Goal: Transaction & Acquisition: Obtain resource

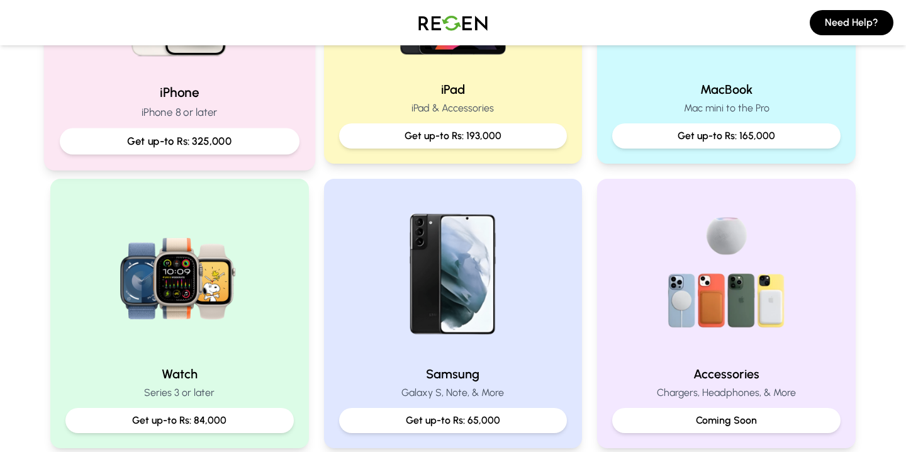
scroll to position [416, 0]
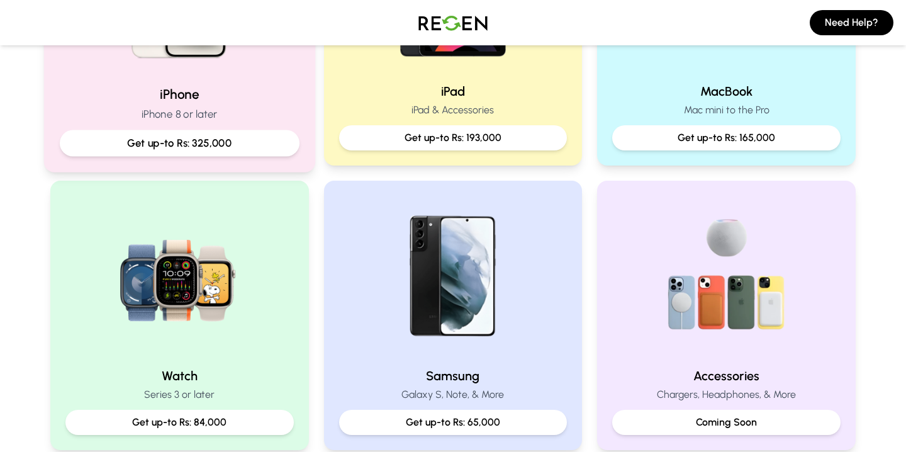
click at [269, 133] on div "Get up-to Rs: 325,000" at bounding box center [180, 143] width 240 height 26
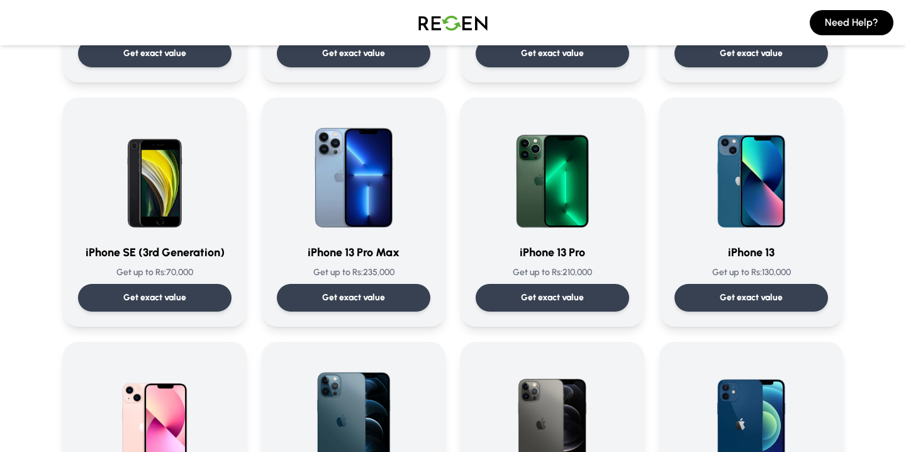
scroll to position [546, 0]
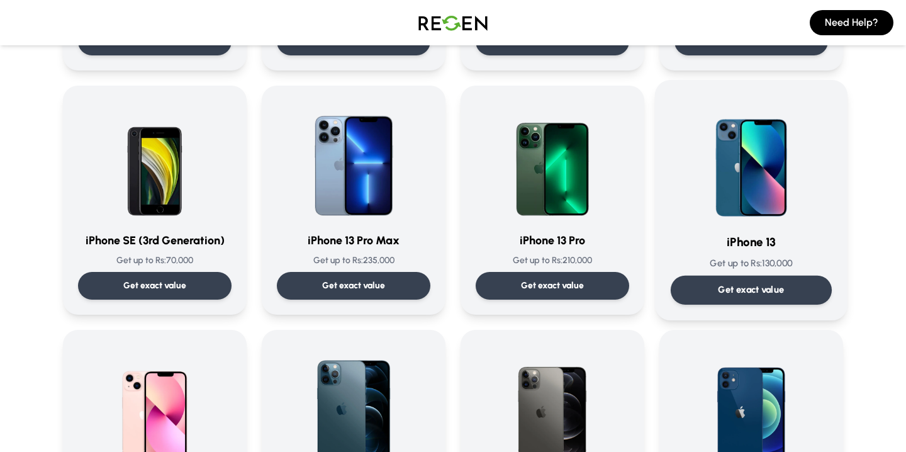
click at [756, 276] on div "Get exact value" at bounding box center [751, 290] width 161 height 29
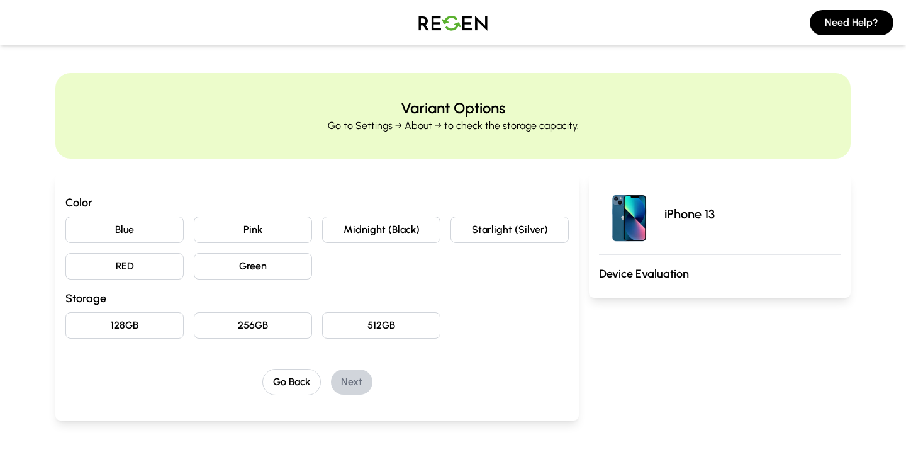
click at [239, 228] on button "Pink" at bounding box center [253, 229] width 118 height 26
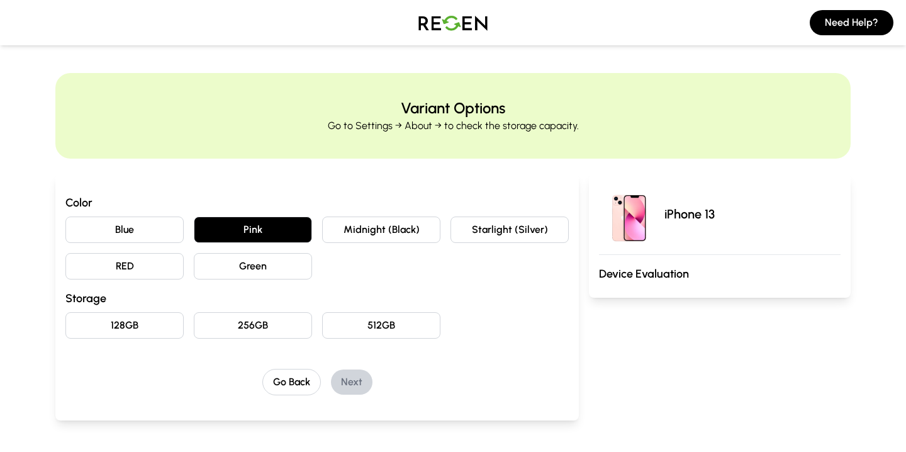
scroll to position [38, 0]
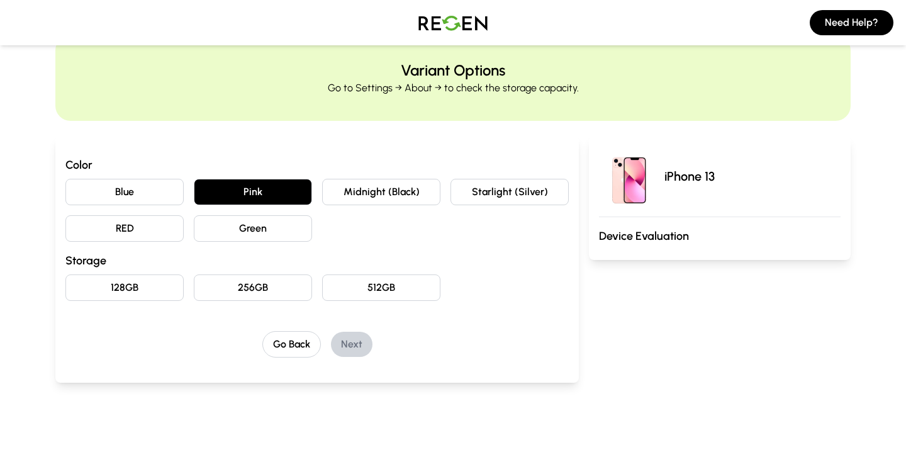
click at [155, 284] on button "128GB" at bounding box center [124, 287] width 118 height 26
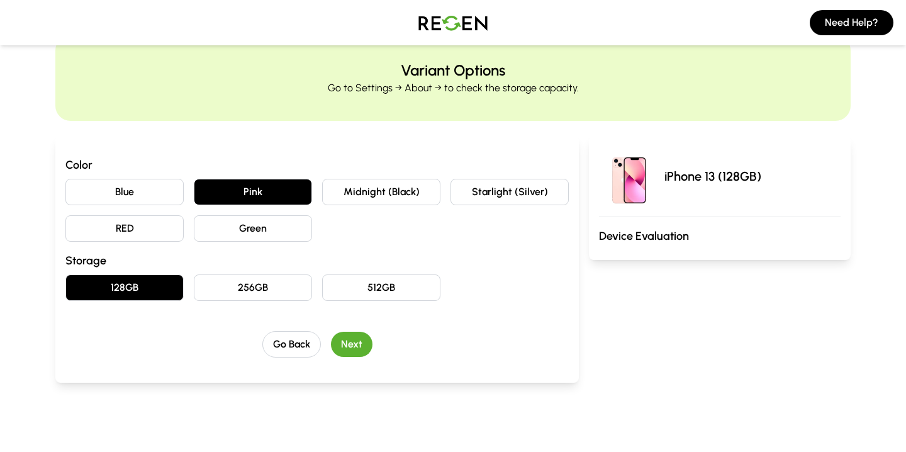
click at [365, 346] on button "Next" at bounding box center [352, 344] width 42 height 25
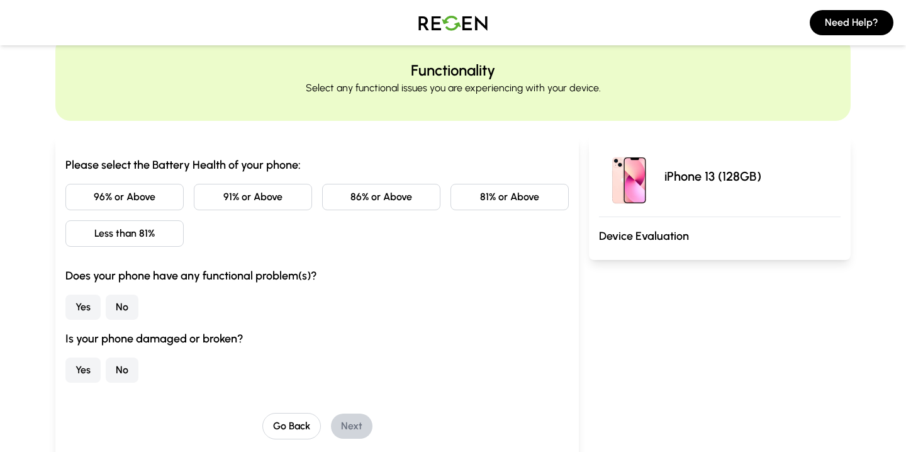
click at [230, 198] on button "91% or Above" at bounding box center [253, 197] width 118 height 26
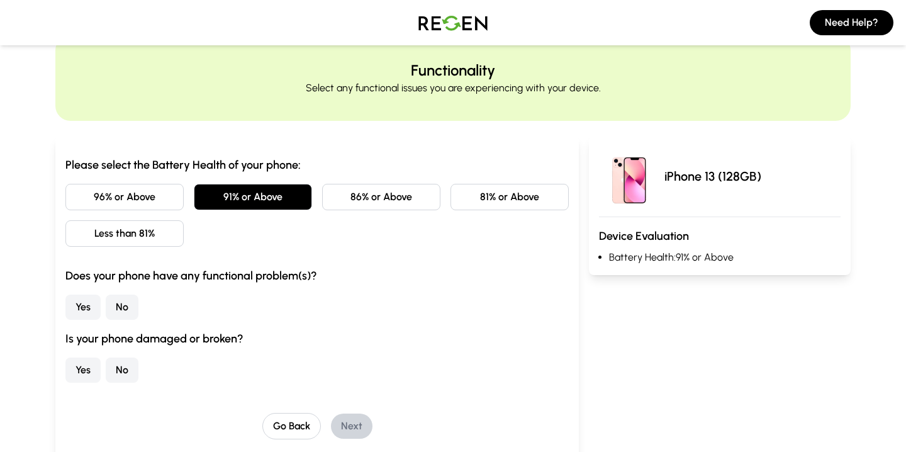
click at [82, 310] on button "Yes" at bounding box center [82, 307] width 35 height 25
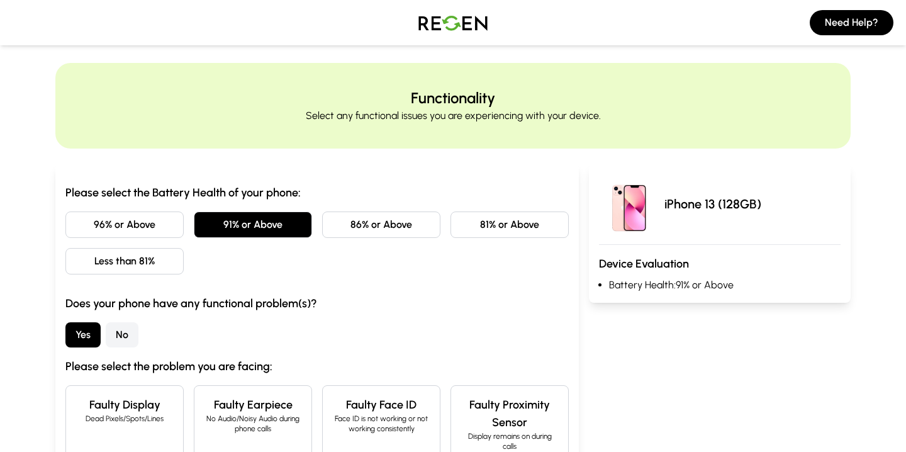
click at [125, 328] on button "No" at bounding box center [122, 334] width 33 height 25
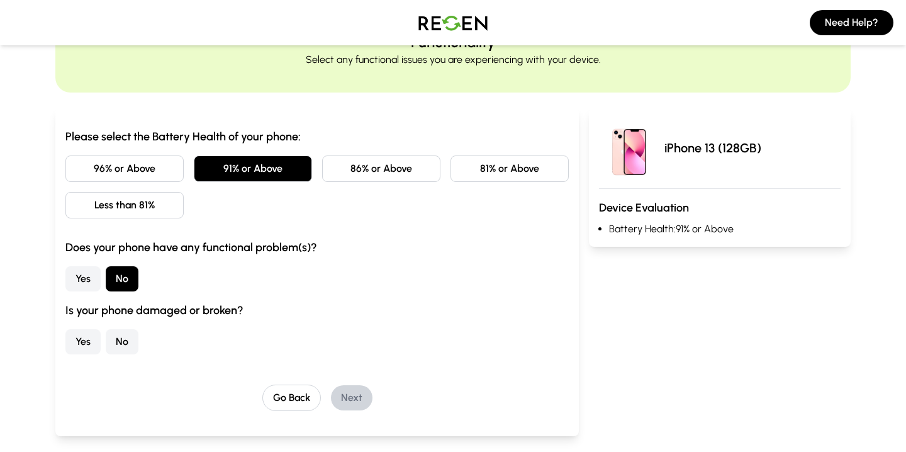
scroll to position [71, 0]
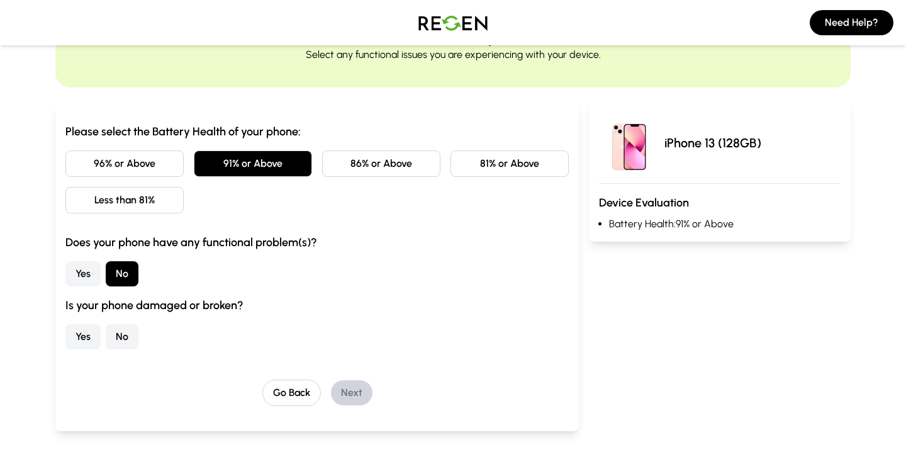
click at [126, 338] on button "No" at bounding box center [122, 336] width 33 height 25
click at [339, 395] on button "Next" at bounding box center [352, 392] width 42 height 25
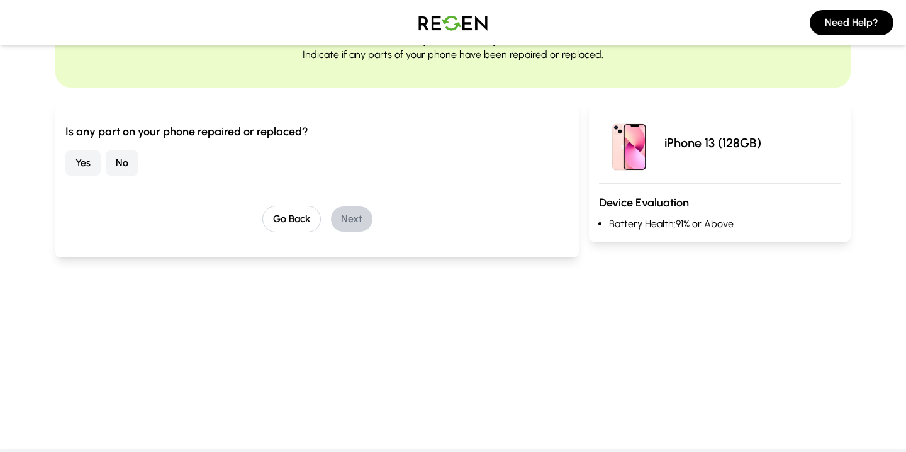
click at [92, 161] on button "Yes" at bounding box center [82, 162] width 35 height 25
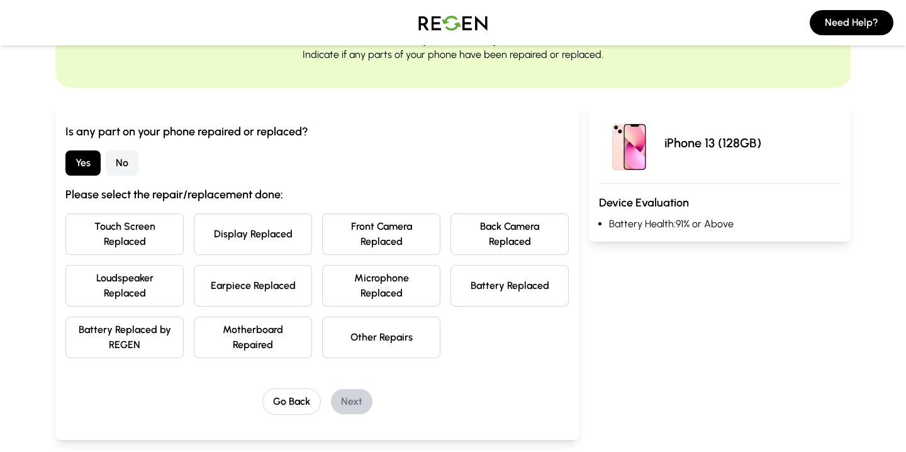
click at [501, 280] on button "Battery Replaced" at bounding box center [510, 286] width 118 height 42
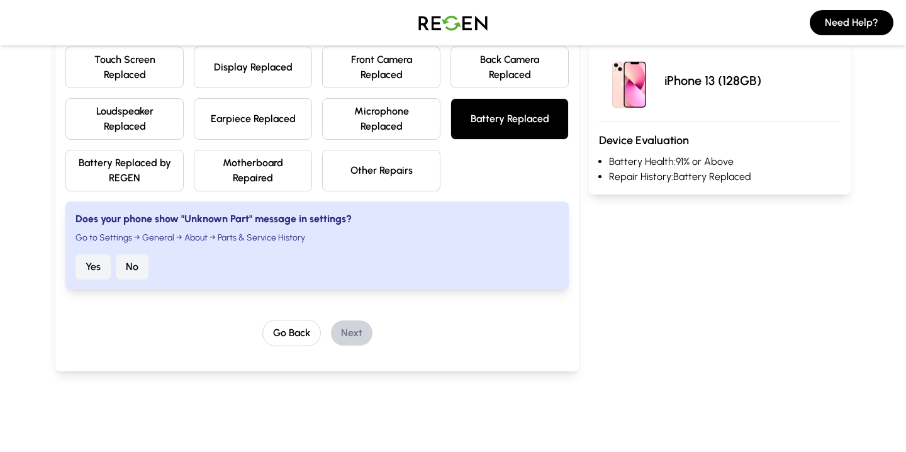
scroll to position [240, 0]
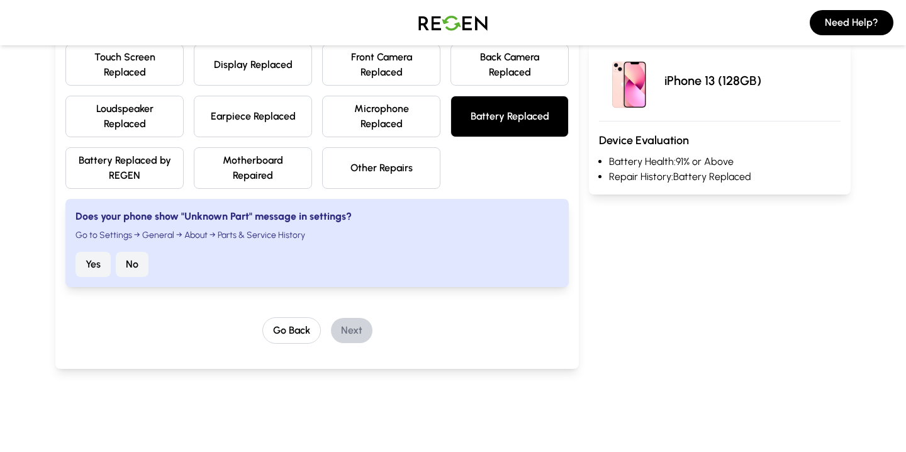
click at [133, 263] on button "No" at bounding box center [132, 264] width 33 height 25
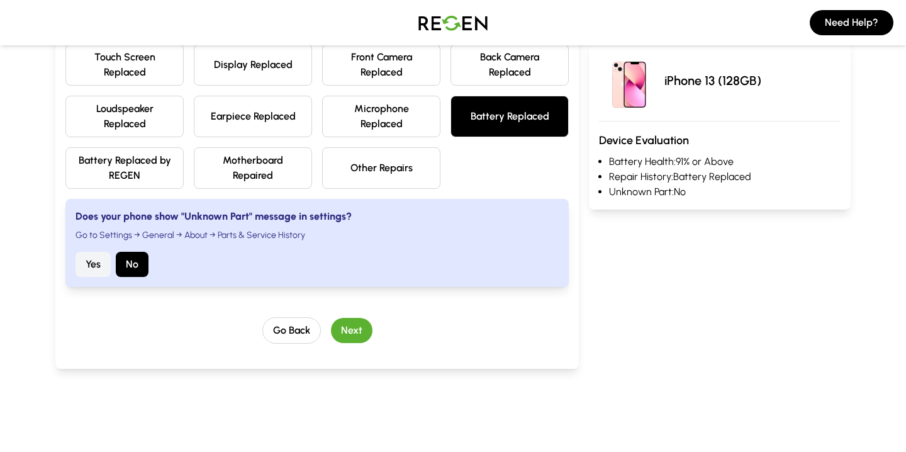
click at [352, 331] on button "Next" at bounding box center [352, 330] width 42 height 25
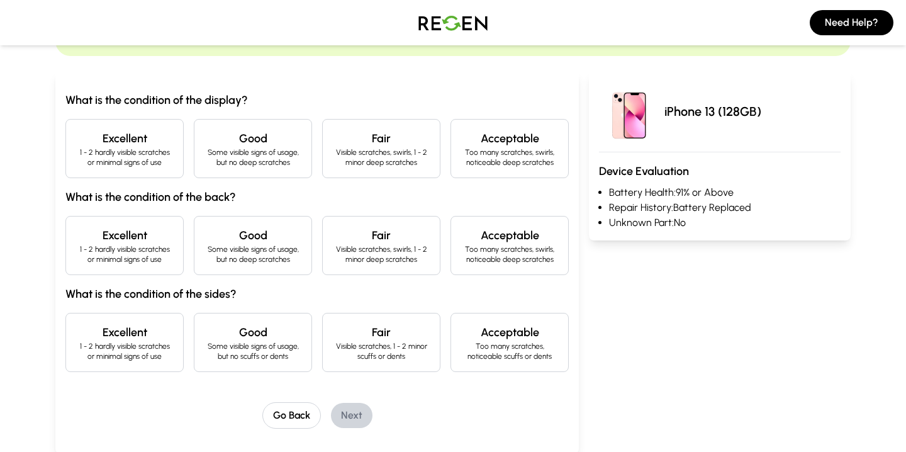
scroll to position [121, 0]
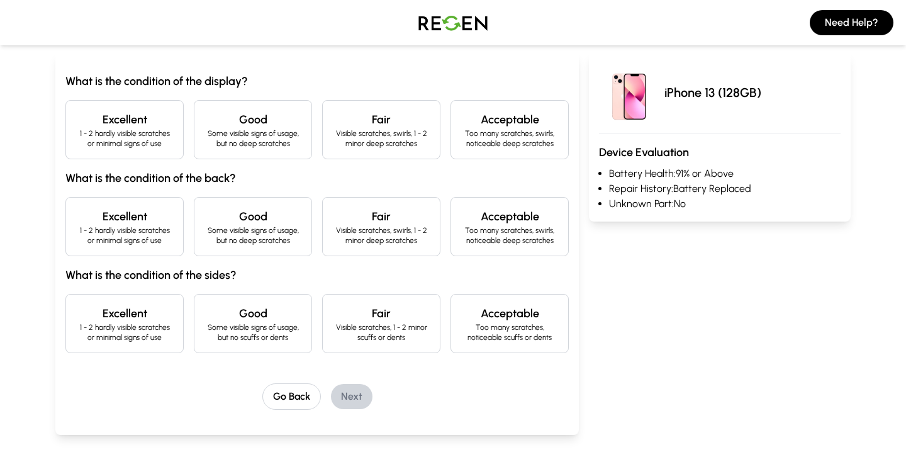
click at [124, 140] on p "1 - 2 hardly visible scratches or minimal signs of use" at bounding box center [124, 138] width 97 height 20
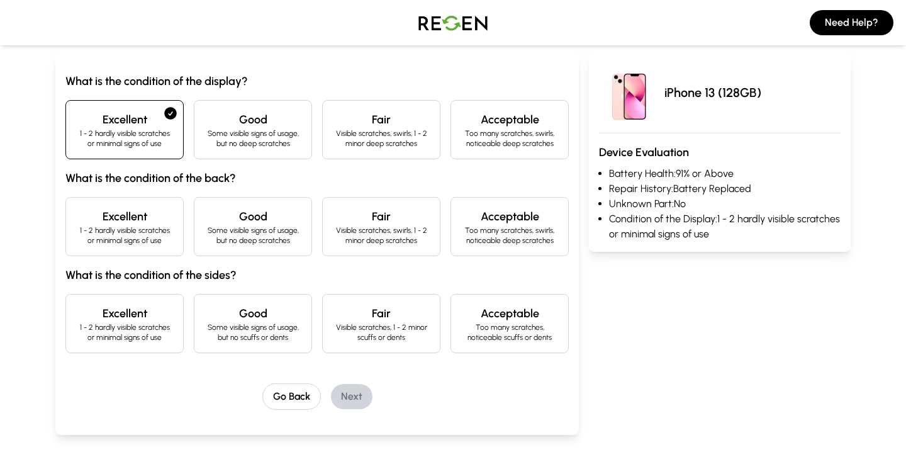
click at [166, 216] on h4 "Excellent" at bounding box center [124, 217] width 97 height 18
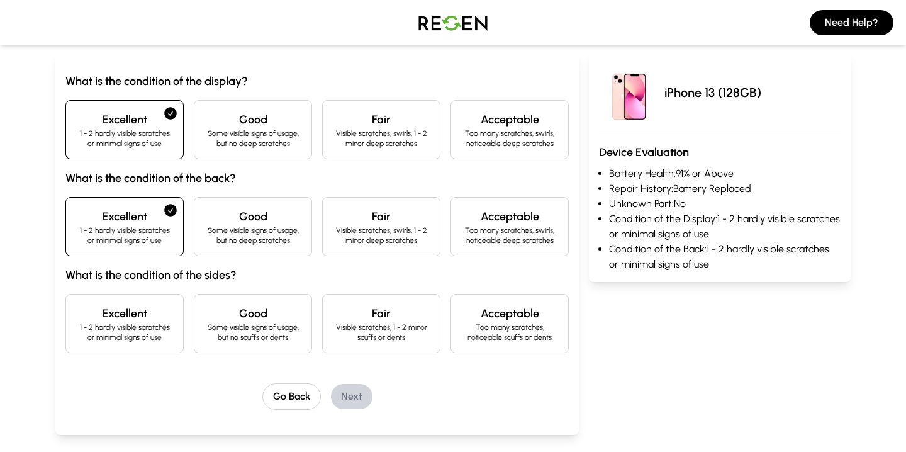
click at [176, 324] on div "Excellent 1 - 2 hardly visible scratches or minimal signs of use" at bounding box center [124, 323] width 118 height 59
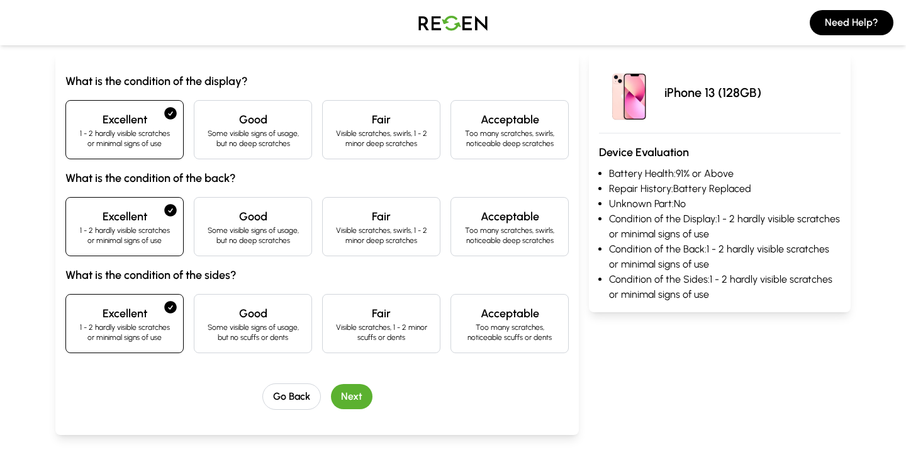
click at [347, 393] on button "Next" at bounding box center [352, 396] width 42 height 25
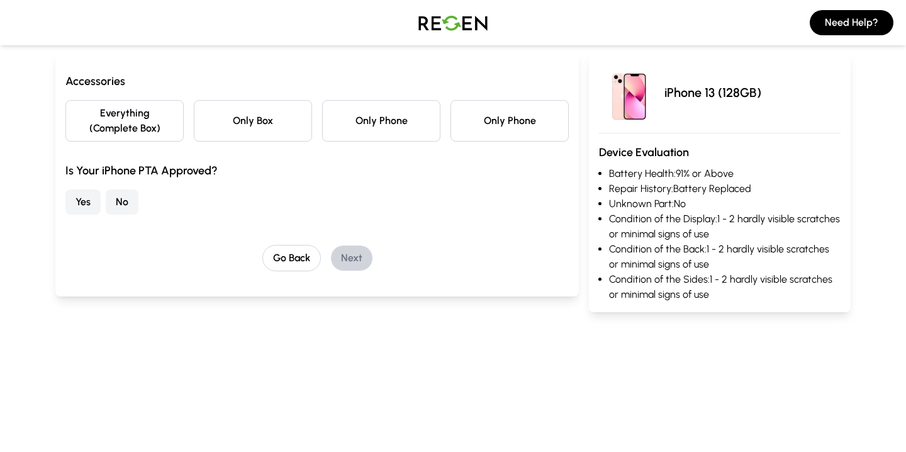
click at [78, 208] on button "Yes" at bounding box center [82, 201] width 35 height 25
click at [244, 127] on button "Only Box" at bounding box center [253, 121] width 118 height 42
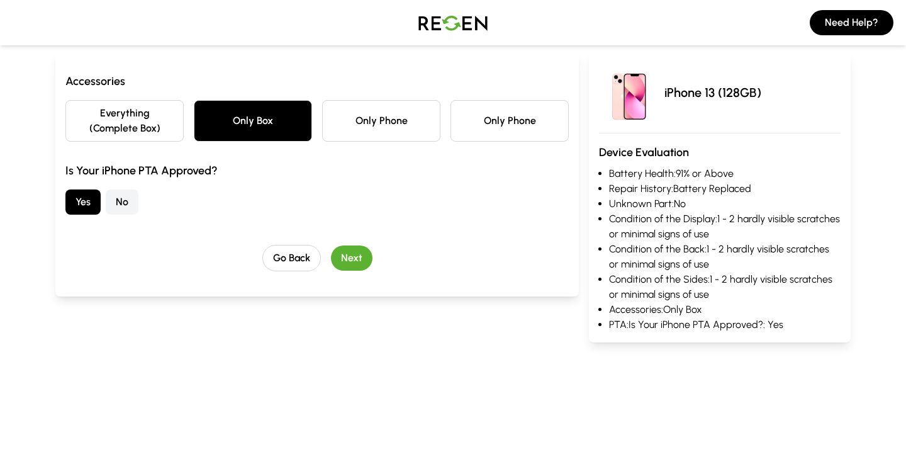
click at [357, 252] on button "Next" at bounding box center [352, 257] width 42 height 25
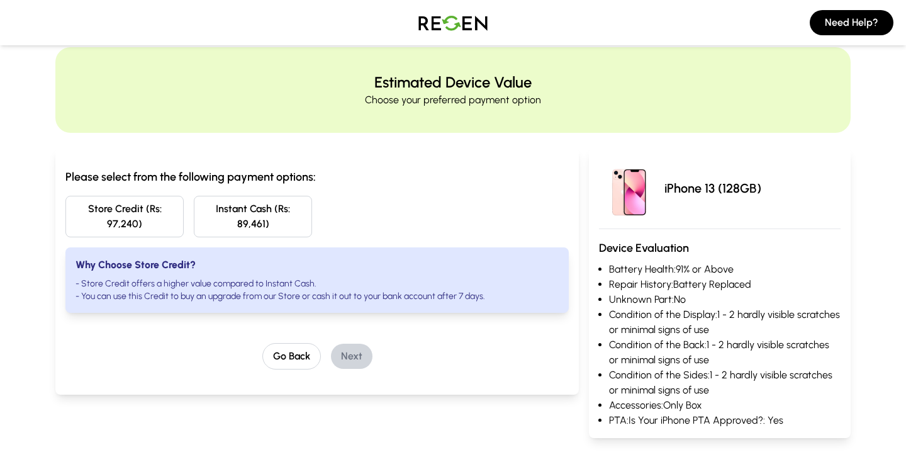
scroll to position [29, 0]
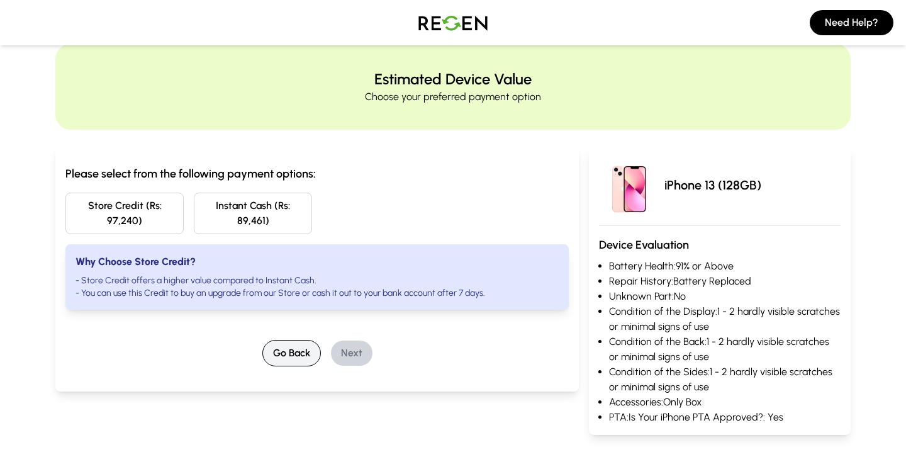
click at [291, 350] on button "Go Back" at bounding box center [291, 353] width 59 height 26
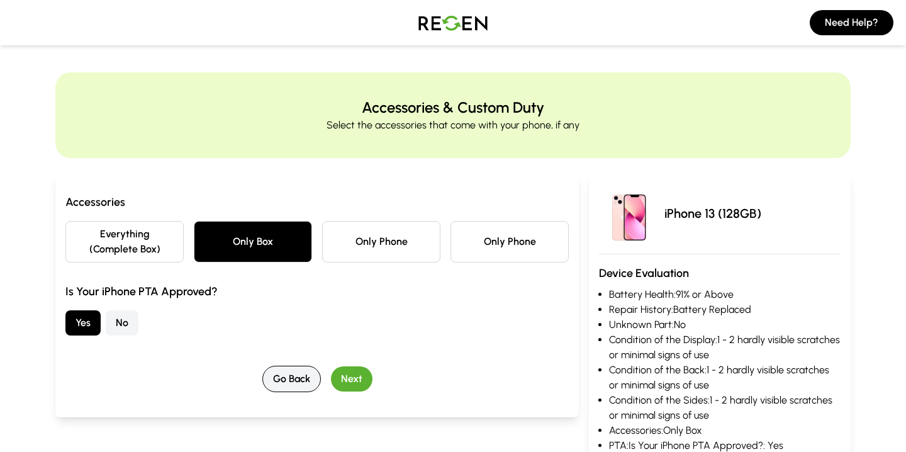
scroll to position [0, 0]
click at [291, 350] on div "Accessories Everything (Complete Box) Only Box Only Phone Only Phone Is Your iP…" at bounding box center [316, 293] width 503 height 199
click at [291, 367] on button "Go Back" at bounding box center [291, 379] width 59 height 26
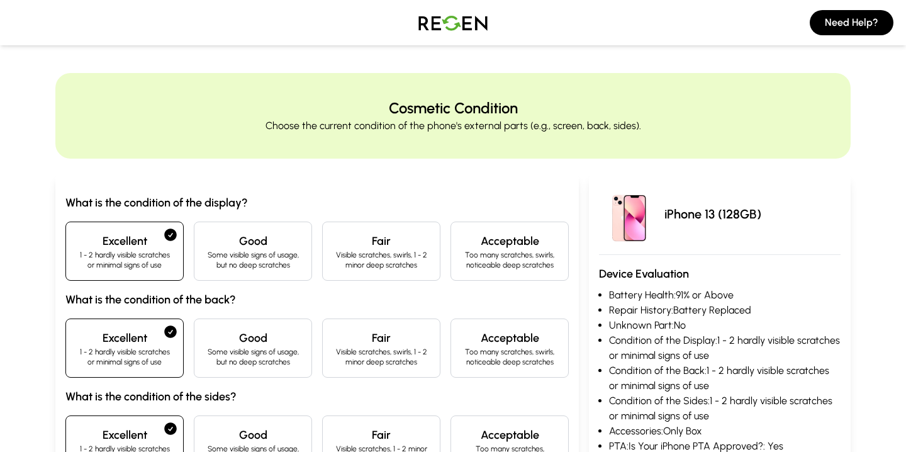
click at [291, 367] on div "Good Some visible signs of usage, but no deep scratches" at bounding box center [253, 347] width 118 height 59
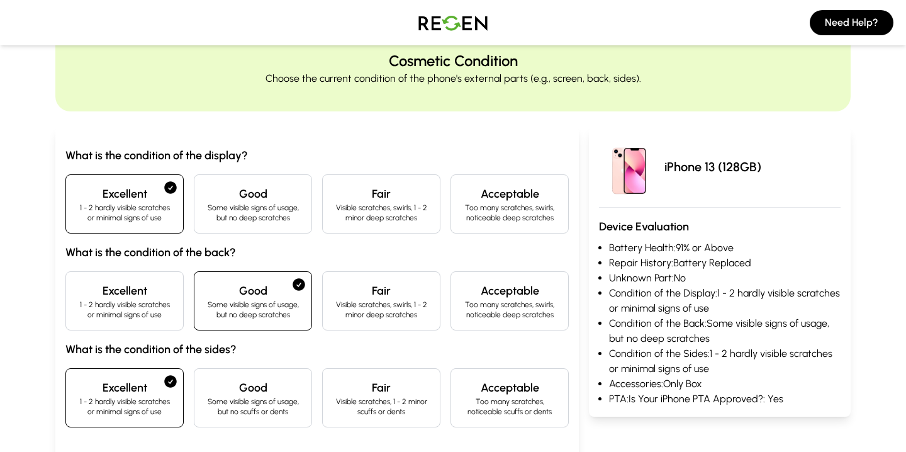
scroll to position [78, 0]
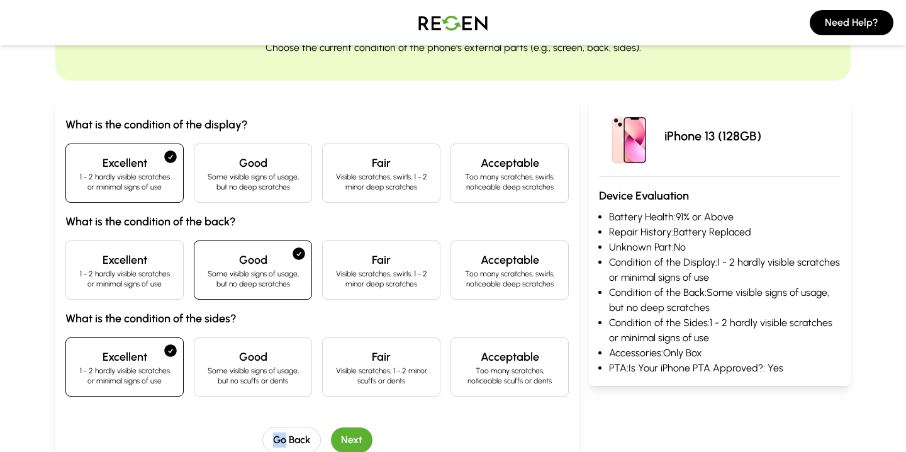
click at [147, 293] on div "Excellent 1 - 2 hardly visible scratches or minimal signs of use" at bounding box center [124, 269] width 118 height 59
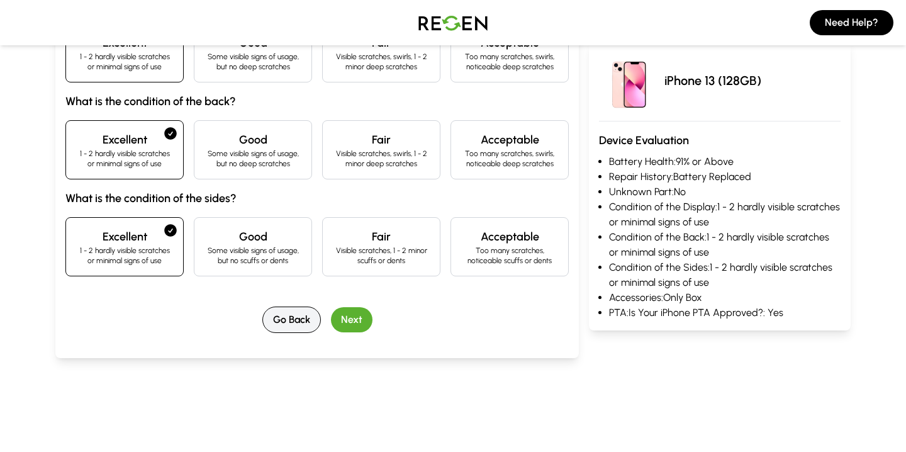
click at [272, 320] on button "Go Back" at bounding box center [291, 319] width 59 height 26
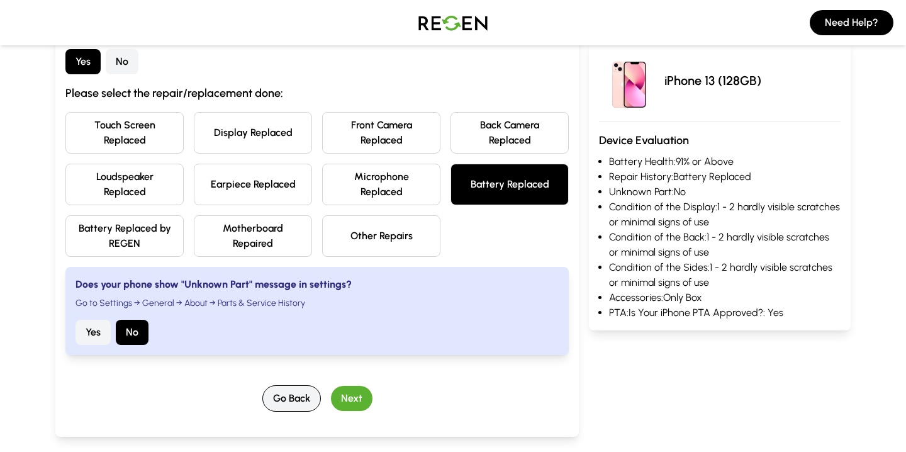
scroll to position [173, 0]
click at [108, 329] on button "Yes" at bounding box center [93, 331] width 35 height 25
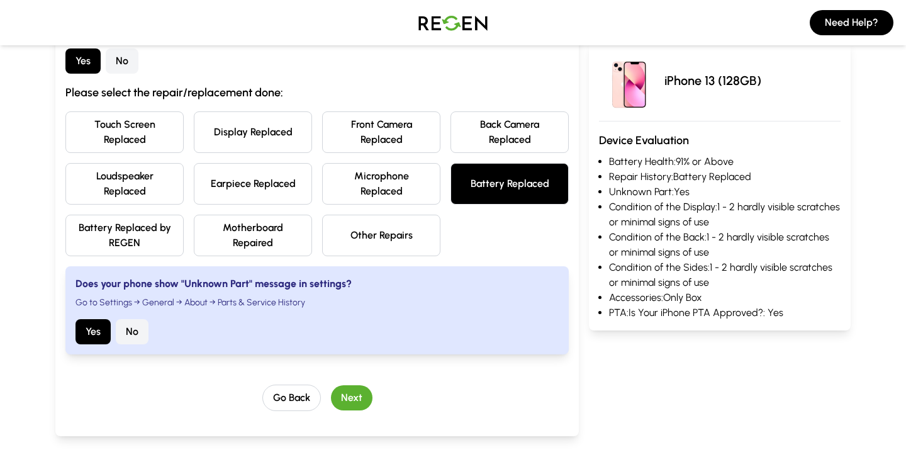
click at [362, 391] on button "Next" at bounding box center [352, 397] width 42 height 25
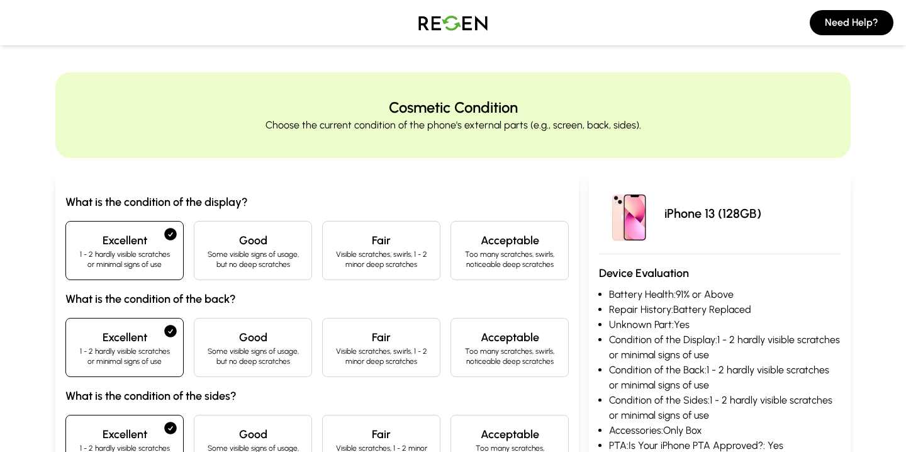
scroll to position [0, 0]
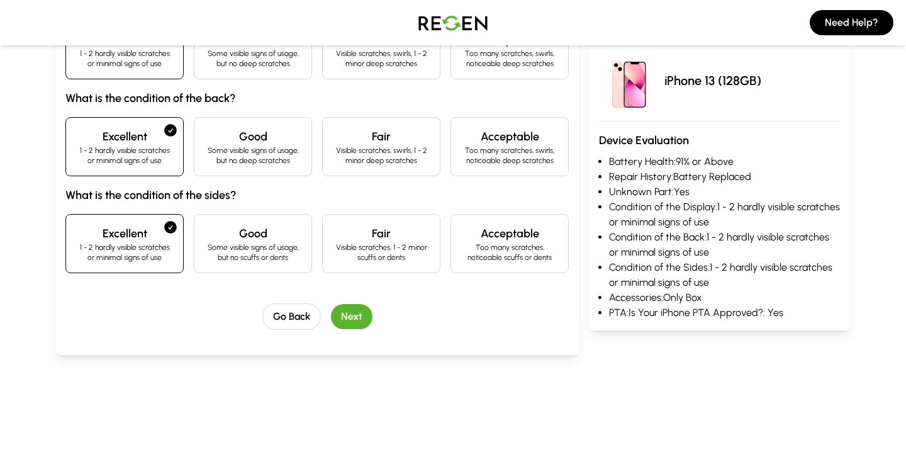
click at [355, 318] on button "Next" at bounding box center [352, 316] width 42 height 25
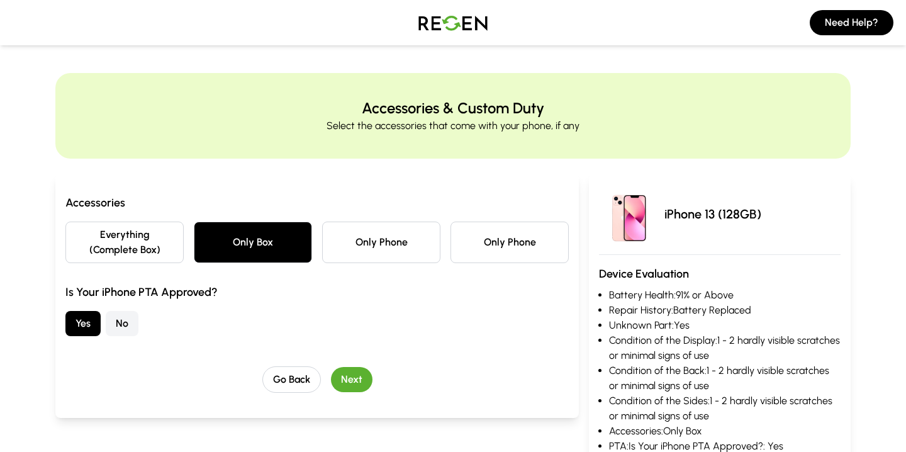
click at [361, 374] on button "Next" at bounding box center [352, 379] width 42 height 25
